Goal: Task Accomplishment & Management: Use online tool/utility

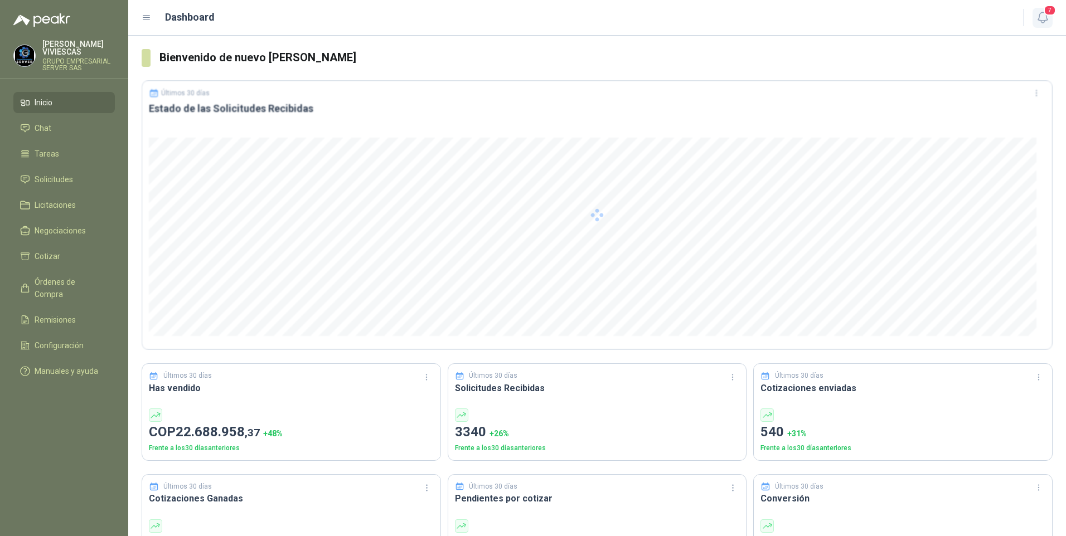
click at [1044, 22] on icon "button" at bounding box center [1042, 17] width 9 height 11
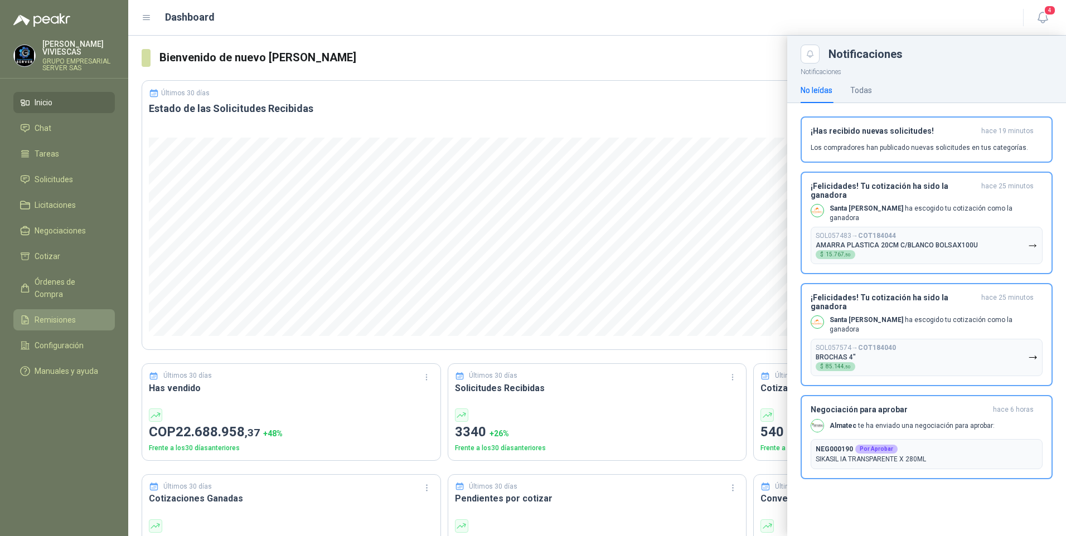
click at [50, 314] on span "Remisiones" at bounding box center [55, 320] width 41 height 12
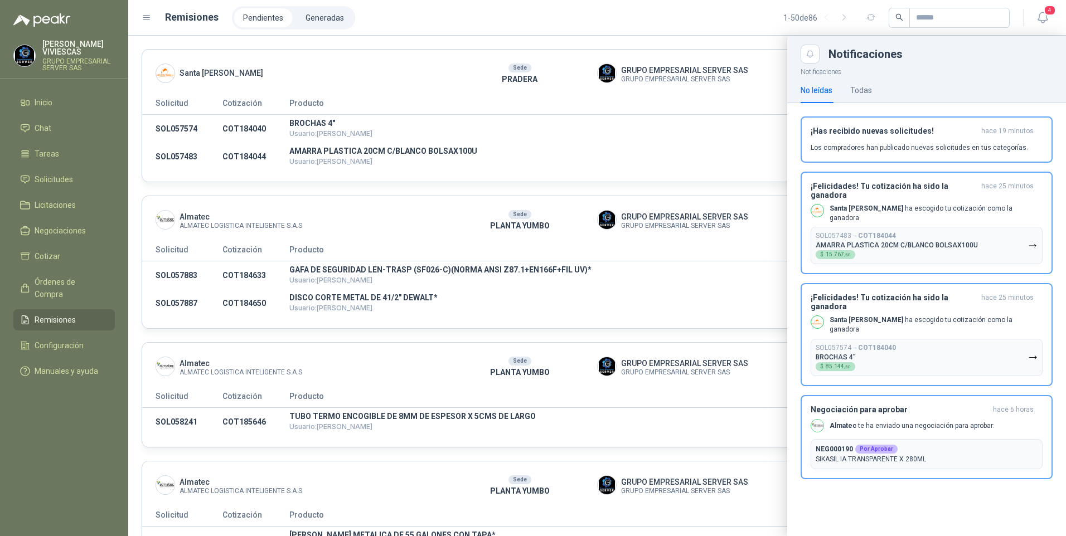
click at [635, 126] on div at bounding box center [597, 286] width 938 height 501
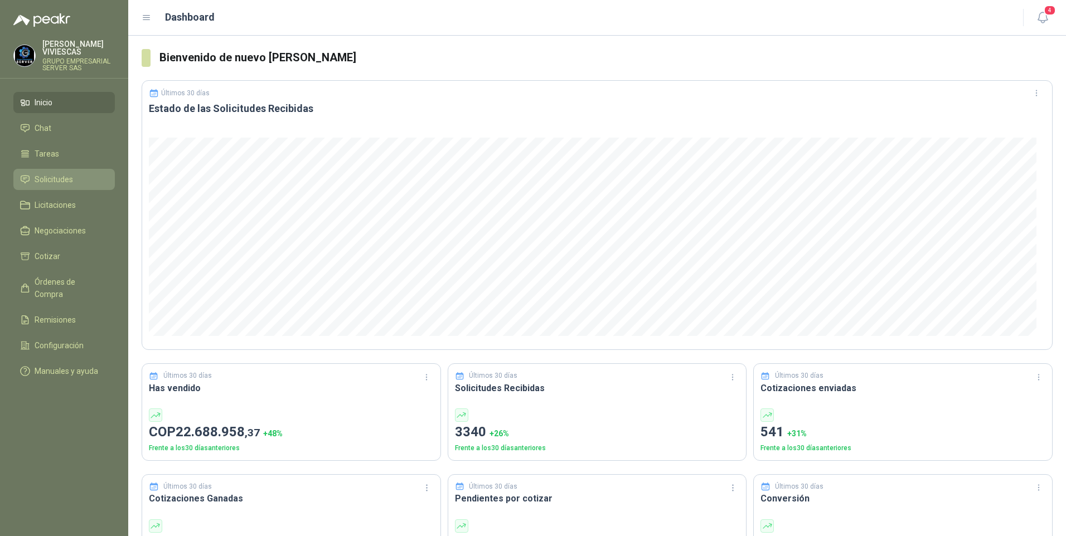
click at [57, 182] on span "Solicitudes" at bounding box center [54, 179] width 38 height 12
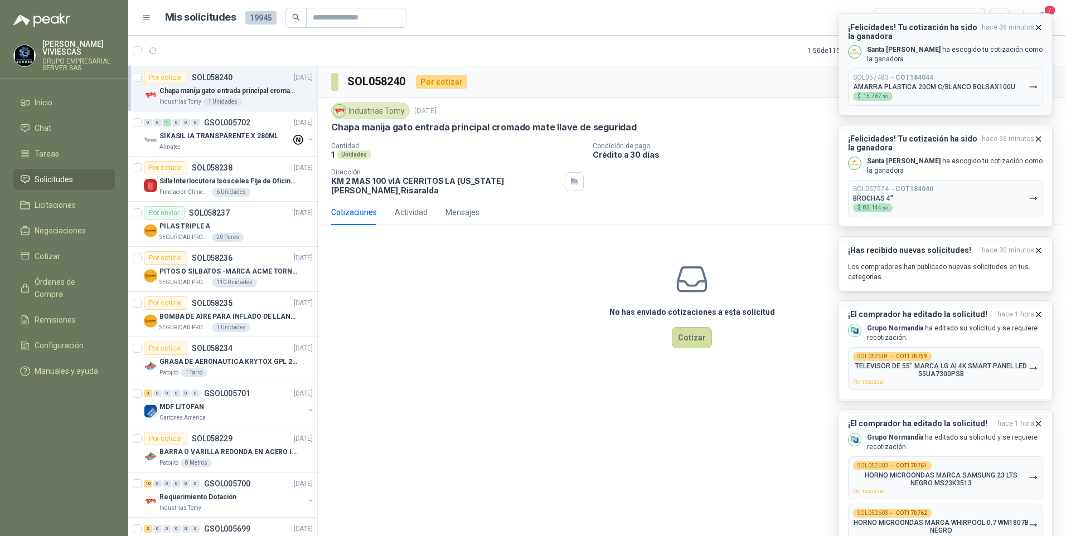
click at [927, 86] on p "AMARRA PLASTICA 20CM C/BLANCO BOLSAX100U" at bounding box center [934, 87] width 162 height 8
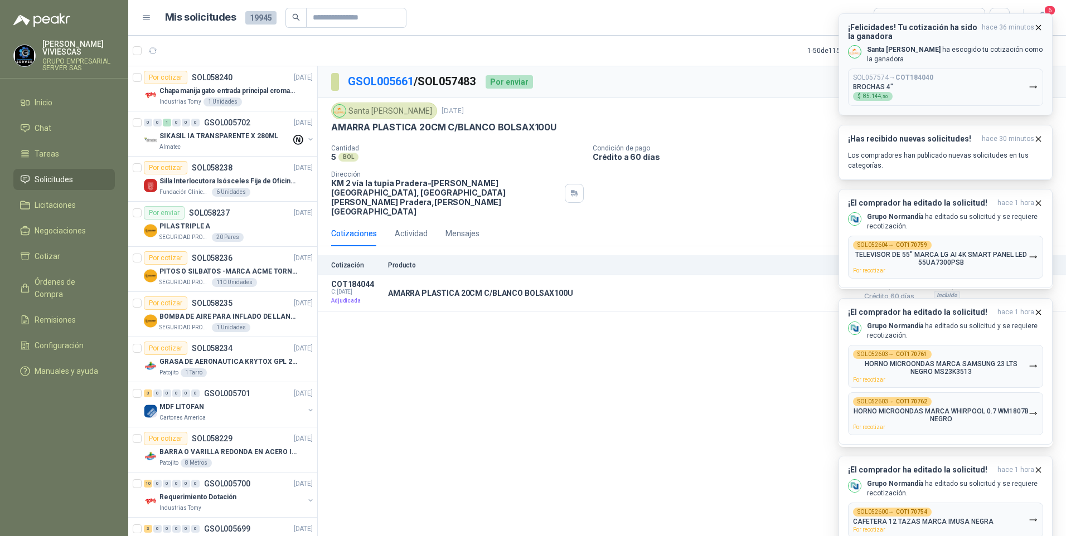
click at [1032, 26] on span "hace 36 minutos" at bounding box center [1008, 32] width 52 height 18
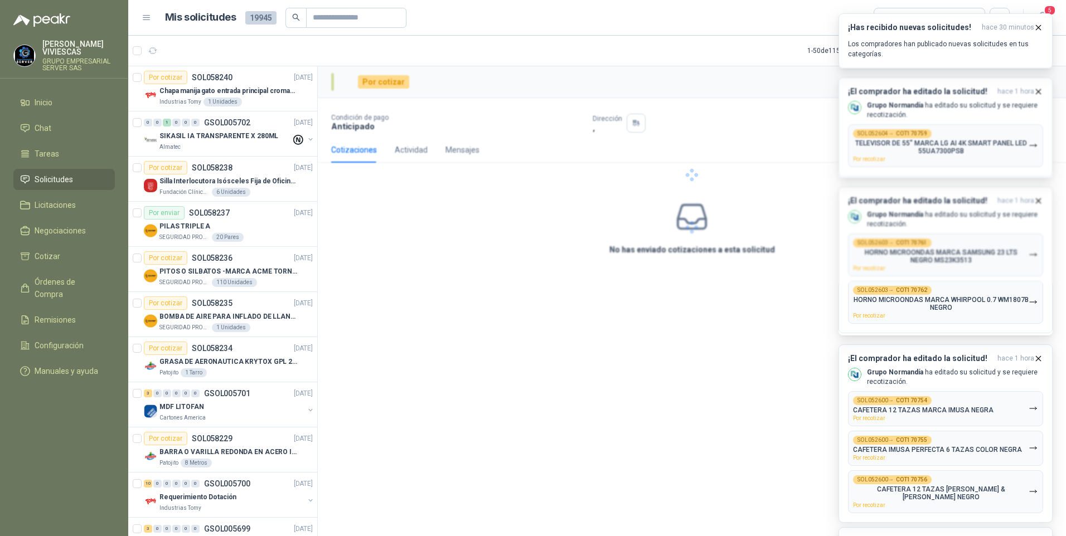
click at [1040, 26] on icon "button" at bounding box center [1038, 27] width 9 height 9
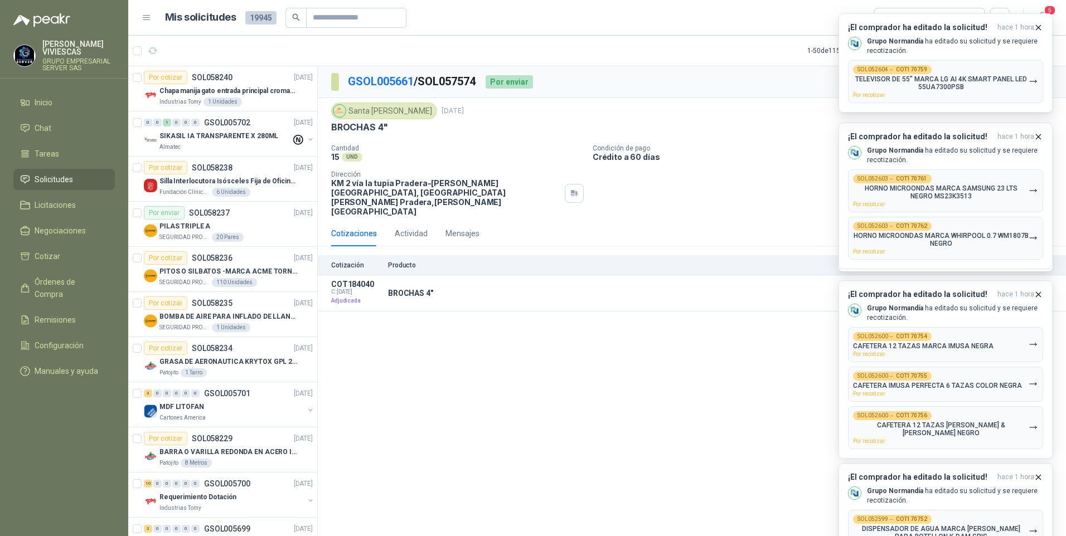
click at [1040, 26] on icon "button" at bounding box center [1038, 27] width 9 height 9
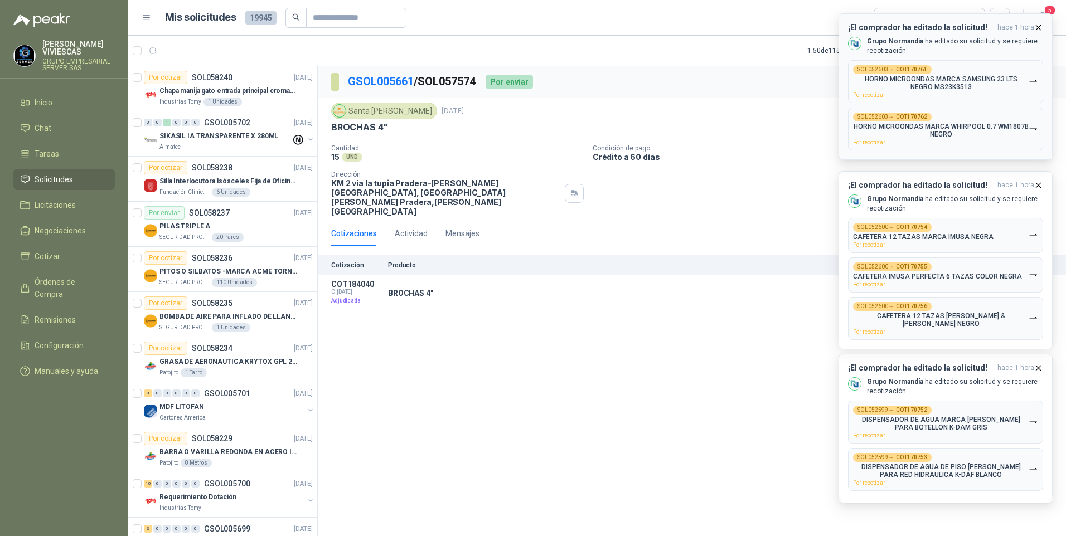
click at [1033, 30] on span "hace 1 hora" at bounding box center [1016, 27] width 37 height 9
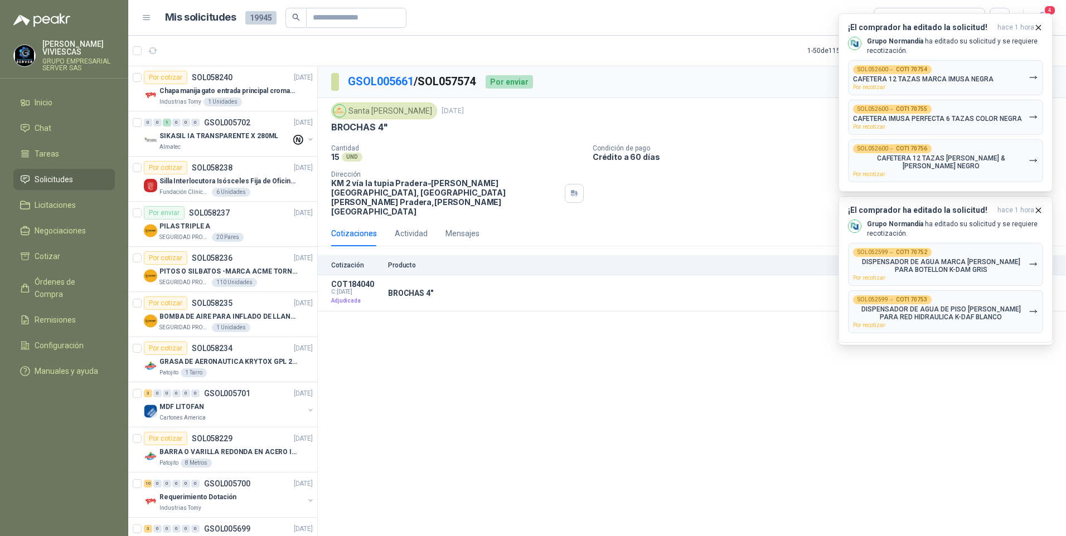
click at [1033, 30] on span "hace 1 hora" at bounding box center [1016, 27] width 37 height 9
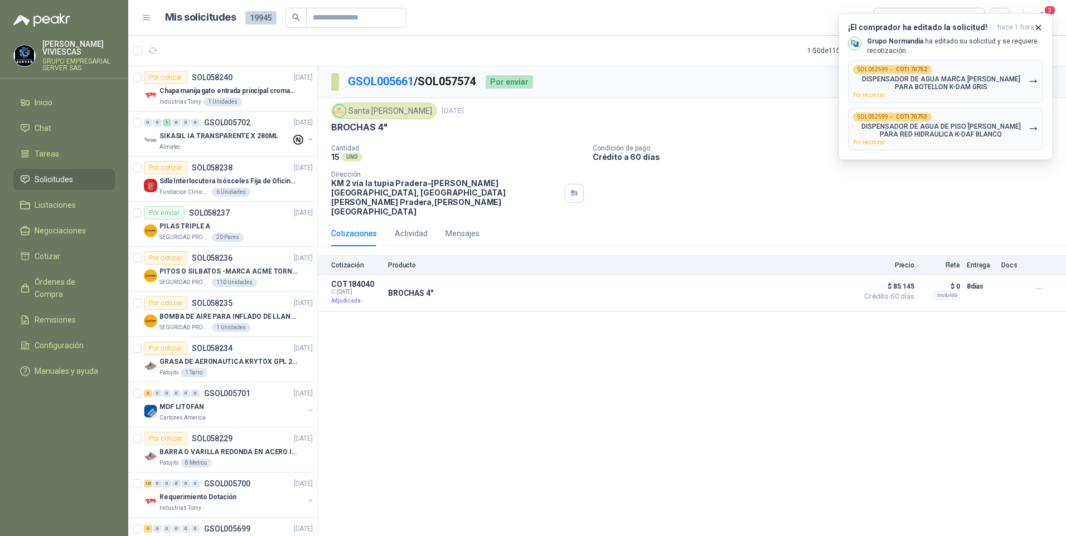
click at [1033, 30] on span "hace 1 hora" at bounding box center [1016, 27] width 37 height 9
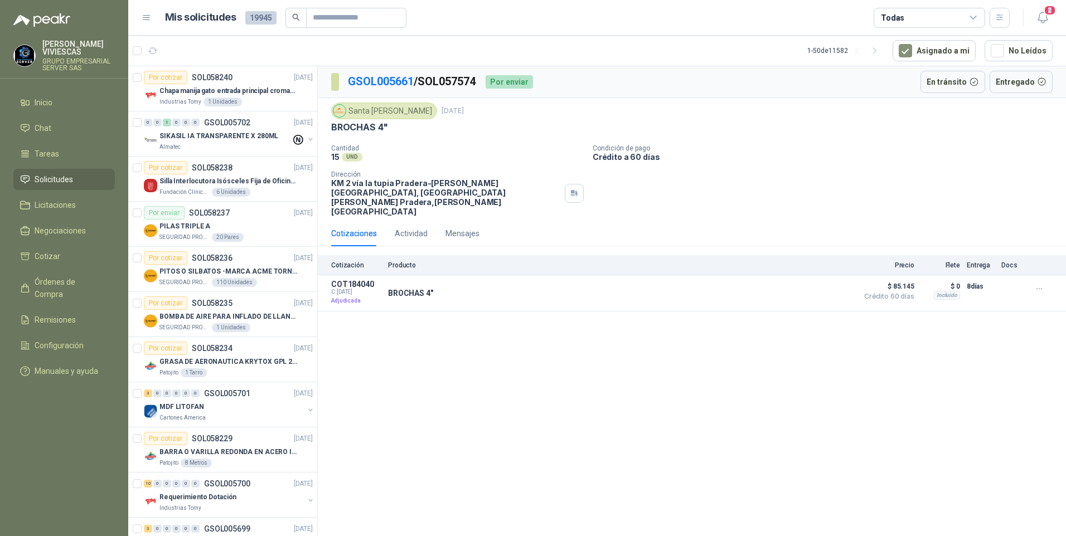
click at [1033, 30] on header "Mis solicitudes 19945 Todas 2" at bounding box center [597, 18] width 938 height 36
drag, startPoint x: 1033, startPoint y: 30, endPoint x: 1015, endPoint y: 16, distance: 22.6
click at [1014, 16] on div "2" at bounding box center [1031, 17] width 43 height 17
click at [1048, 18] on icon "button" at bounding box center [1043, 18] width 14 height 14
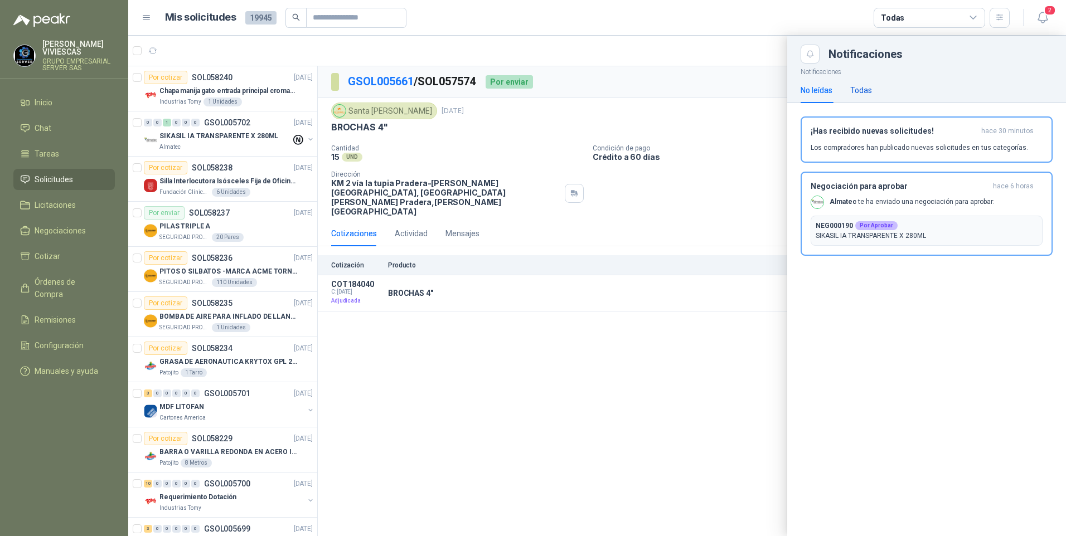
click at [871, 95] on div "Todas" at bounding box center [861, 90] width 22 height 12
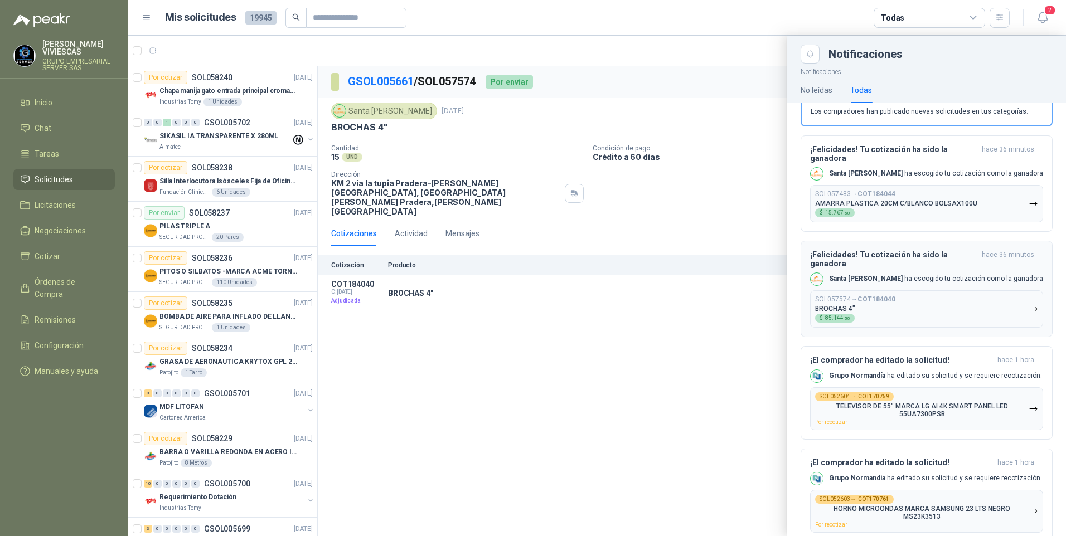
scroll to position [56, 0]
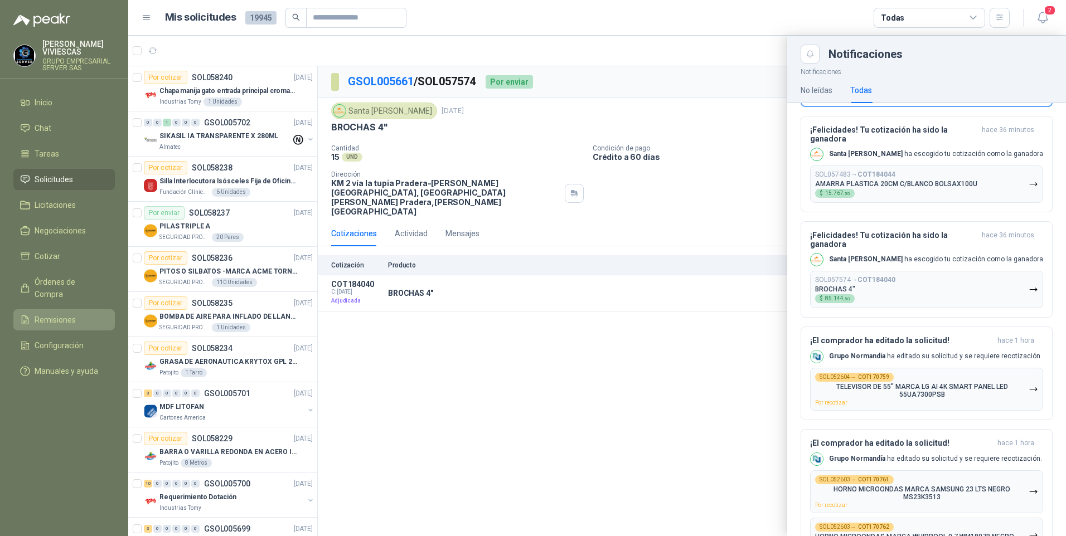
click at [46, 314] on span "Remisiones" at bounding box center [55, 320] width 41 height 12
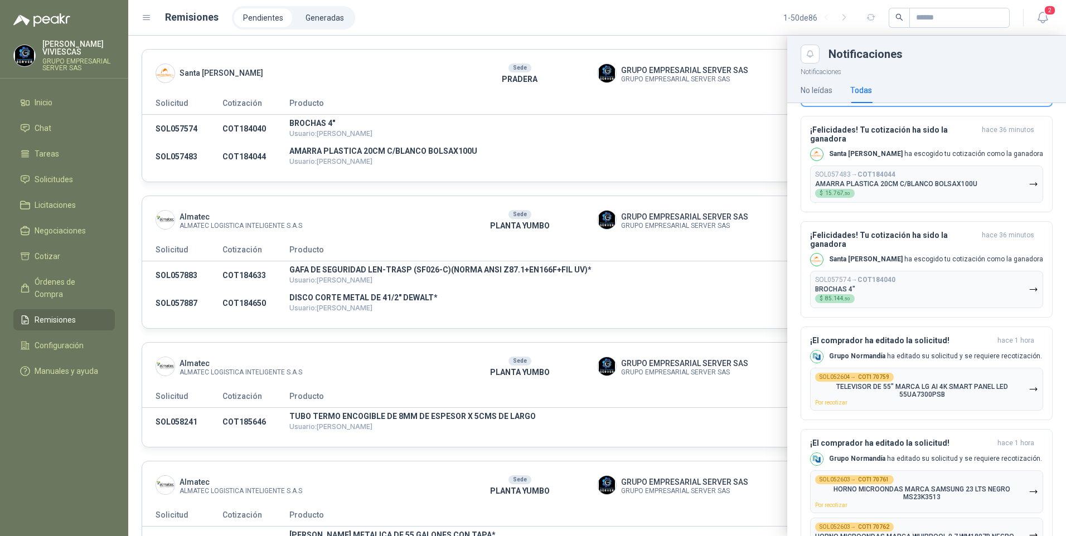
click at [678, 163] on div at bounding box center [597, 286] width 938 height 501
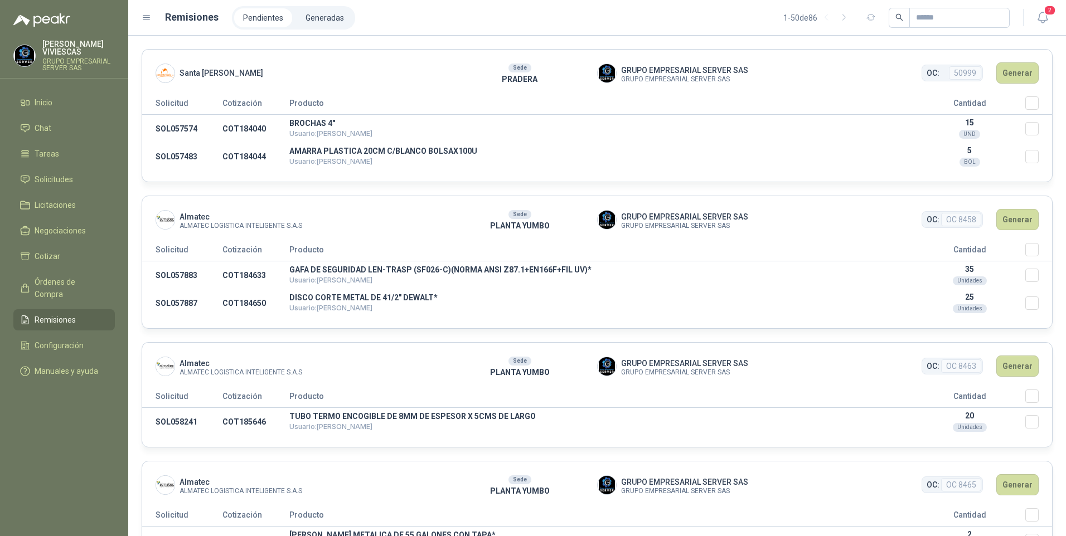
click at [1018, 106] on tr "Solicitud Cotización Producto Cantidad" at bounding box center [597, 105] width 910 height 18
click at [1009, 65] on button "Generar" at bounding box center [1017, 72] width 42 height 21
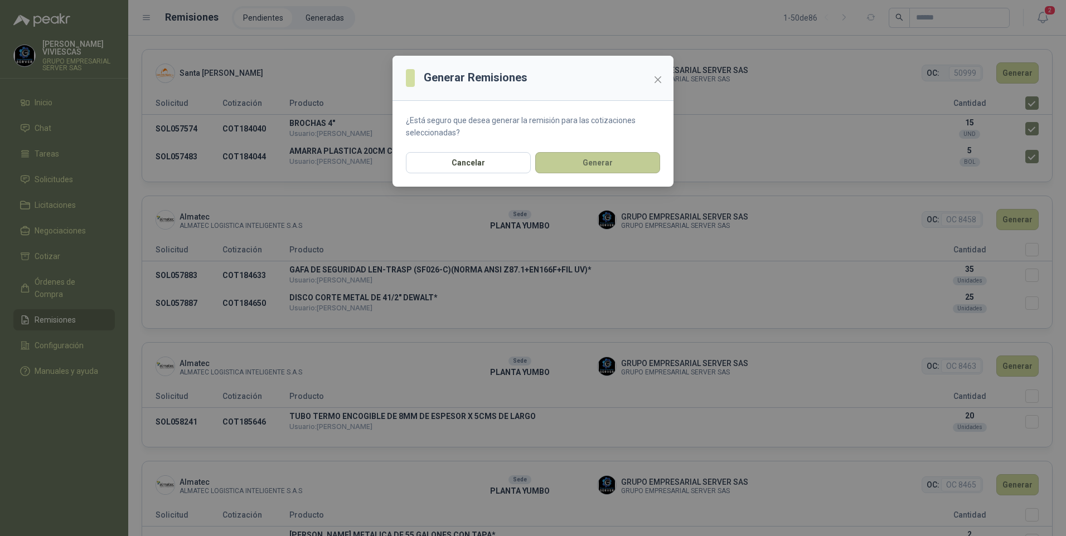
click at [631, 163] on button "Generar" at bounding box center [597, 162] width 125 height 21
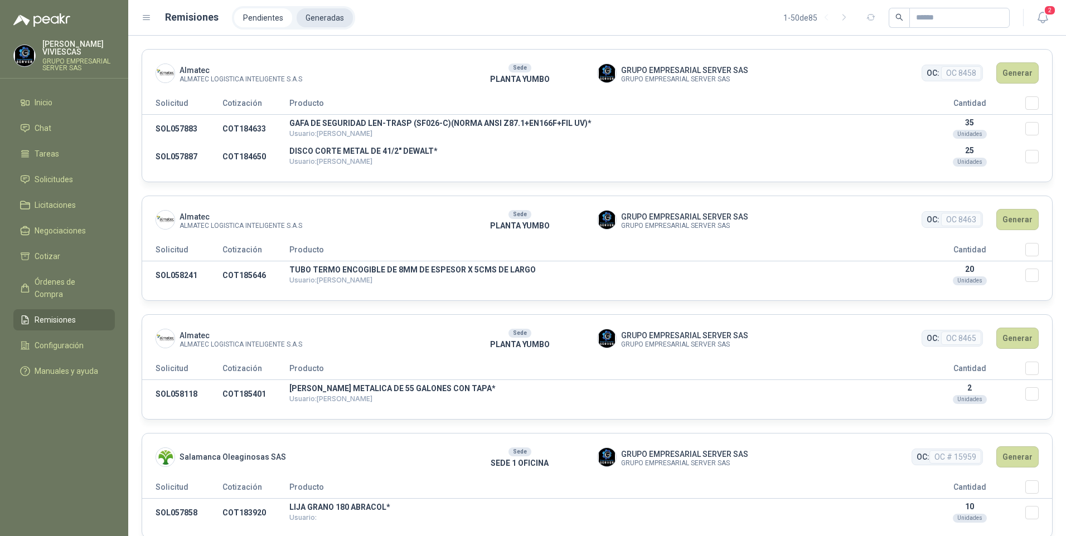
click at [326, 24] on li "Generadas" at bounding box center [325, 17] width 56 height 19
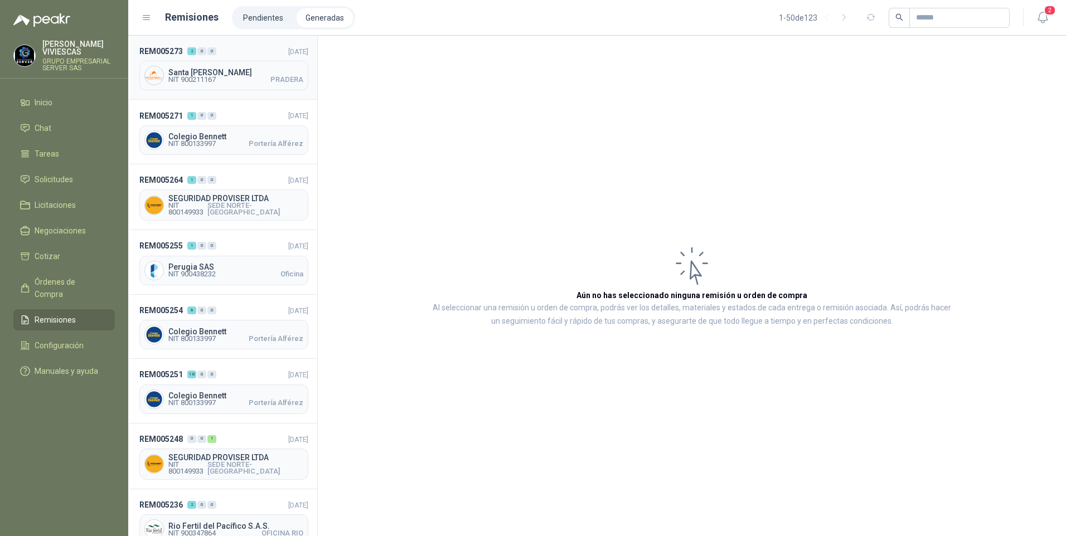
click at [194, 76] on span "NIT 900211167" at bounding box center [191, 79] width 47 height 7
